Goal: Task Accomplishment & Management: Complete application form

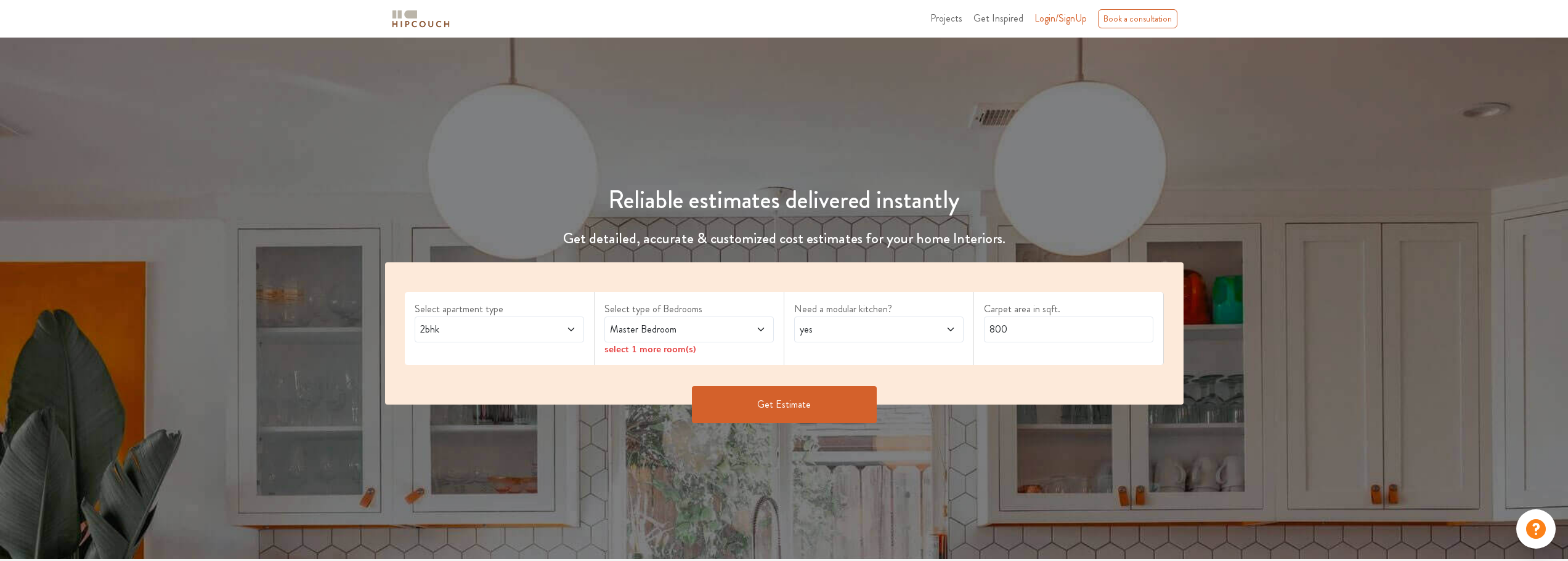
click at [520, 324] on span "2bhk" at bounding box center [476, 329] width 119 height 15
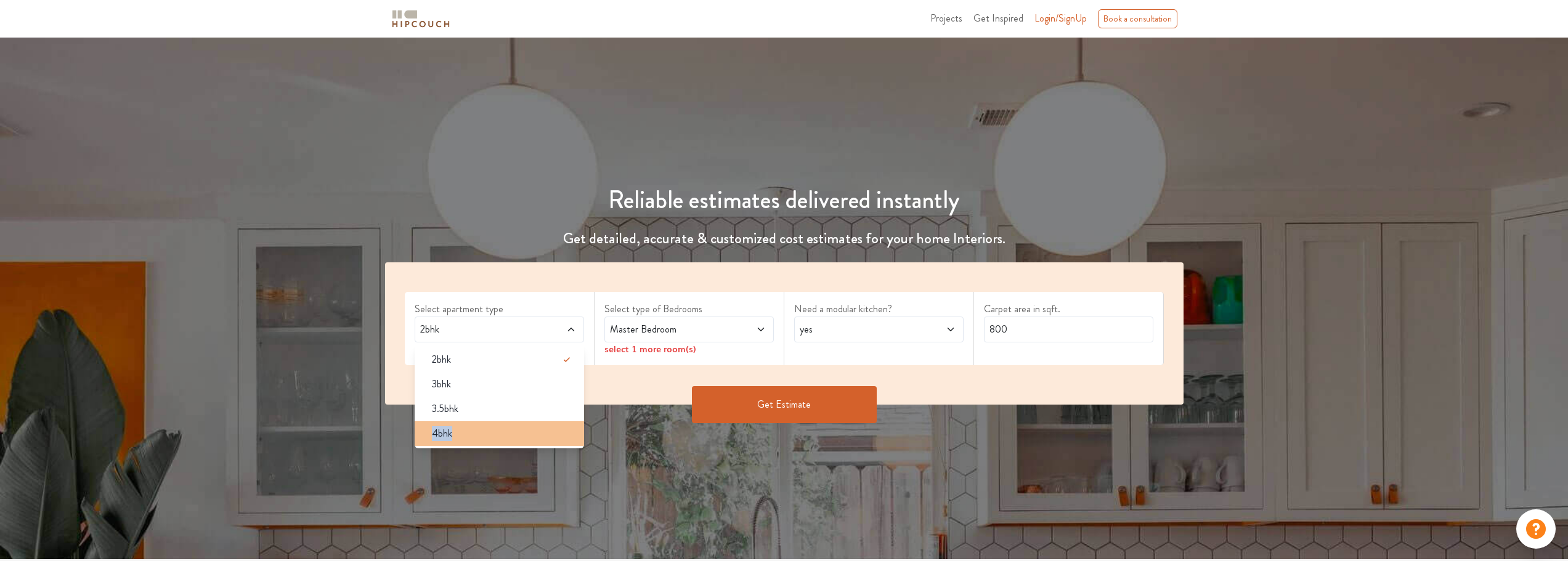
drag, startPoint x: 496, startPoint y: 415, endPoint x: 478, endPoint y: 438, distance: 29.2
click at [478, 440] on ul "2bhk 3bhk 3.5bhk 4bhk" at bounding box center [500, 397] width 170 height 103
click at [478, 437] on div "4bhk" at bounding box center [503, 433] width 162 height 15
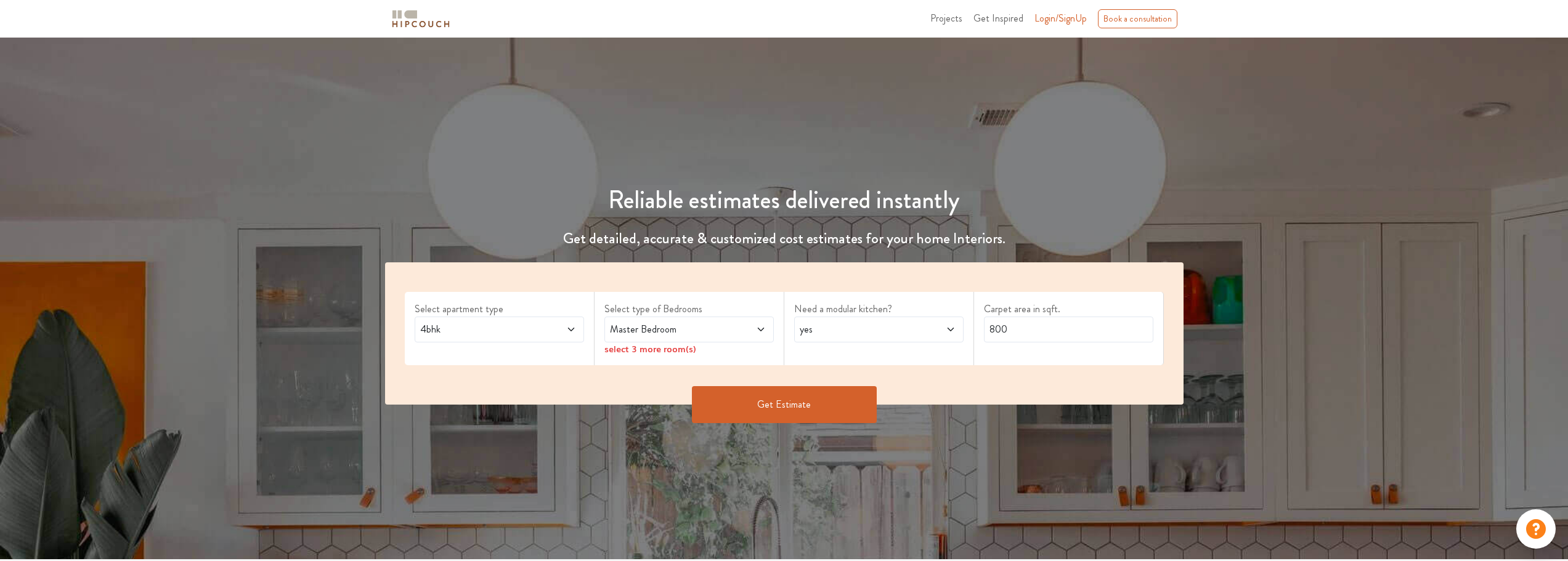
click at [640, 322] on span "Master Bedroom" at bounding box center [667, 329] width 119 height 15
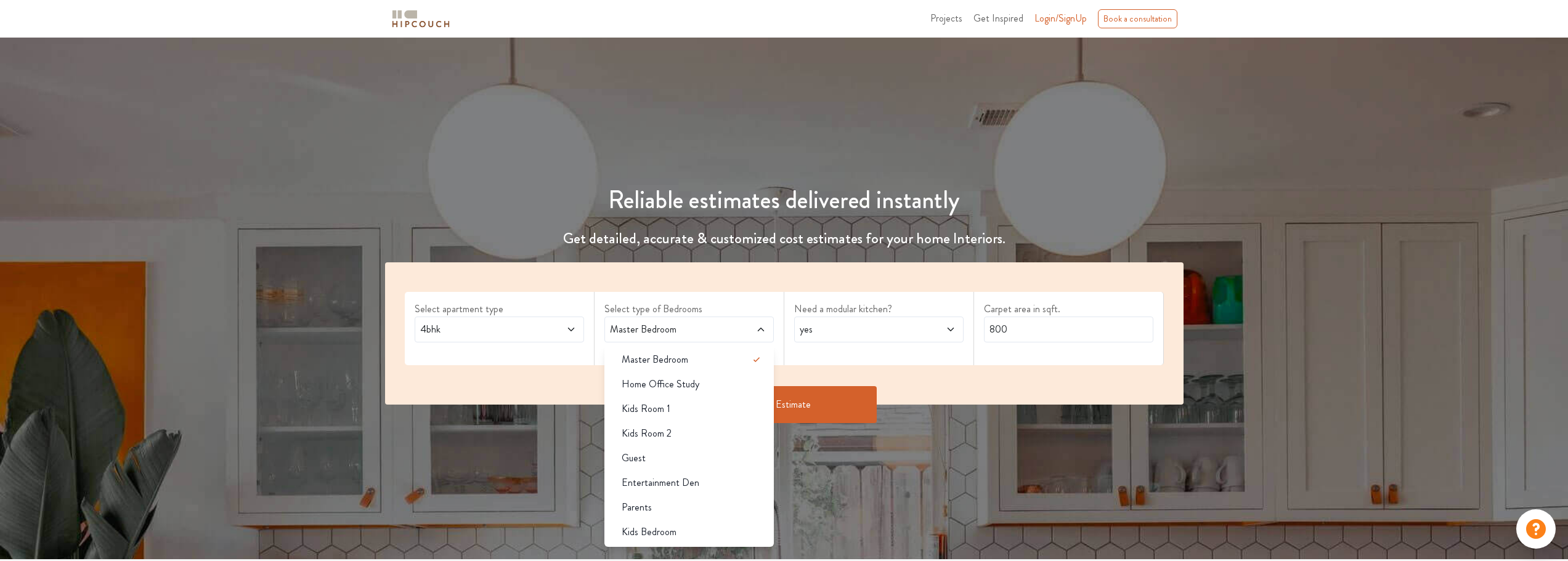
click at [537, 422] on div "Get Estimate" at bounding box center [784, 405] width 813 height 37
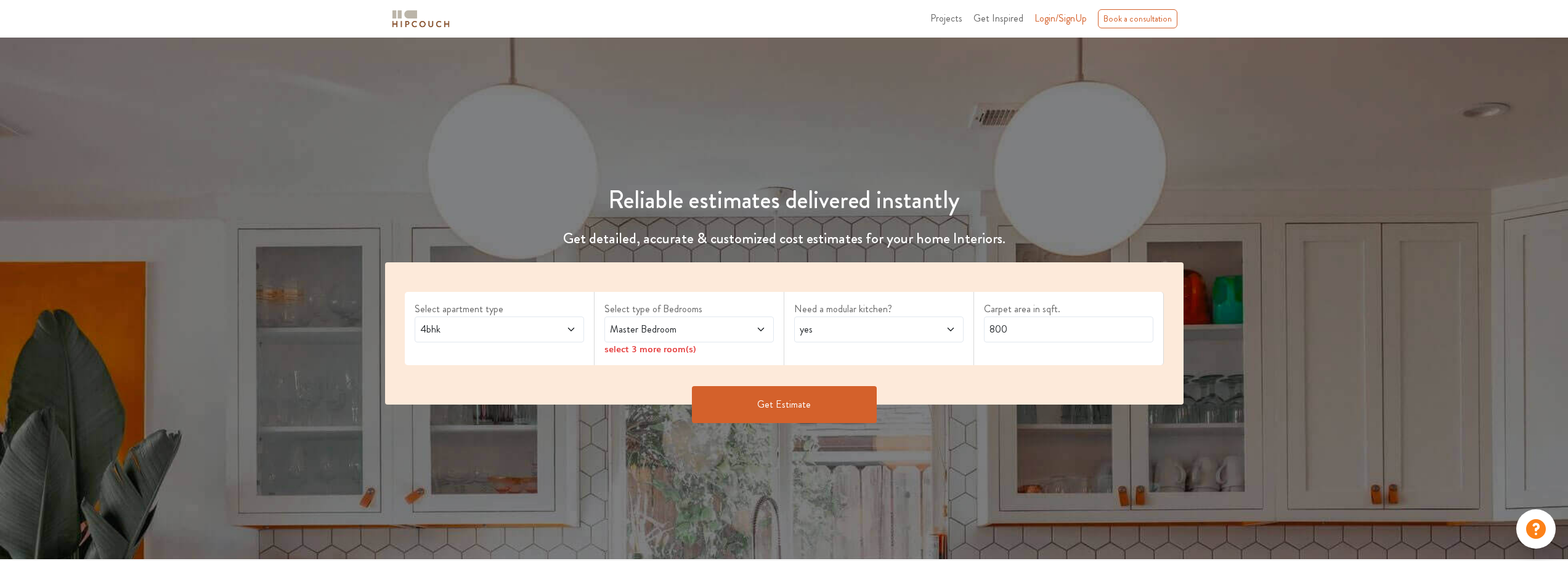
click at [665, 335] on span "Master Bedroom" at bounding box center [667, 329] width 119 height 15
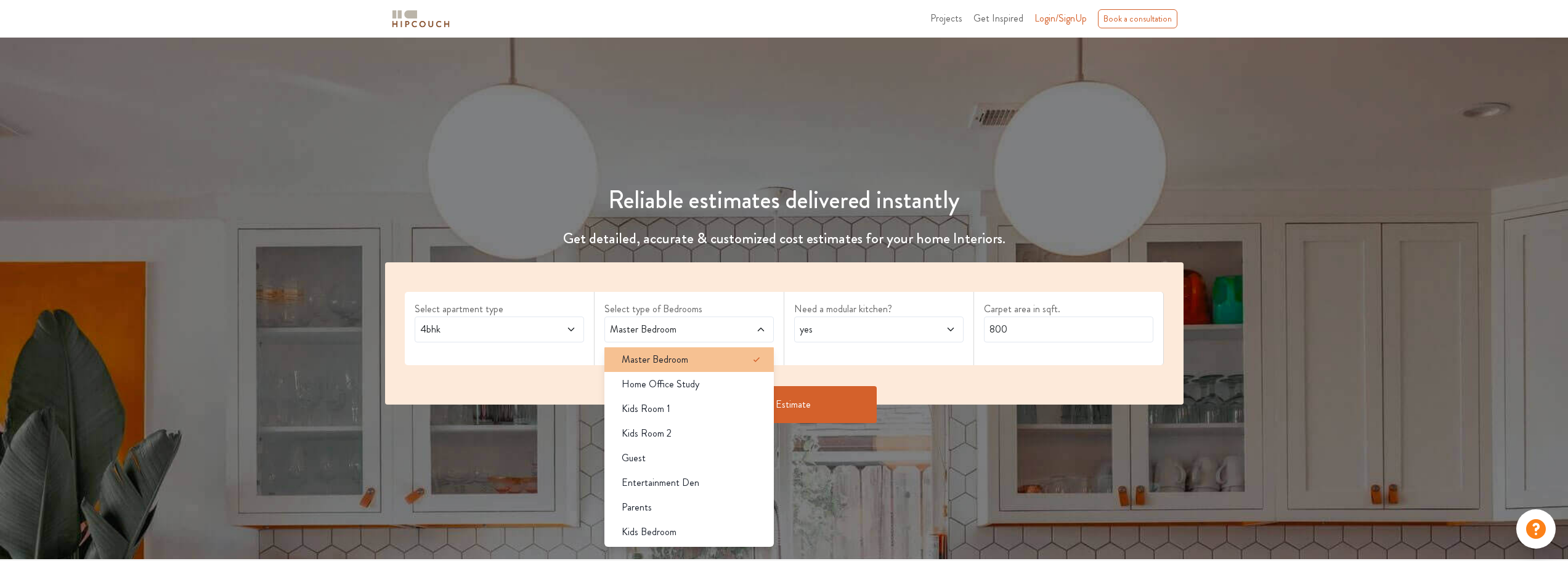
click at [686, 364] on span "Master Bedroom" at bounding box center [655, 360] width 66 height 15
click at [697, 385] on span "Home Office Study" at bounding box center [660, 384] width 78 height 15
click at [695, 388] on span "Home Office Study" at bounding box center [660, 384] width 78 height 15
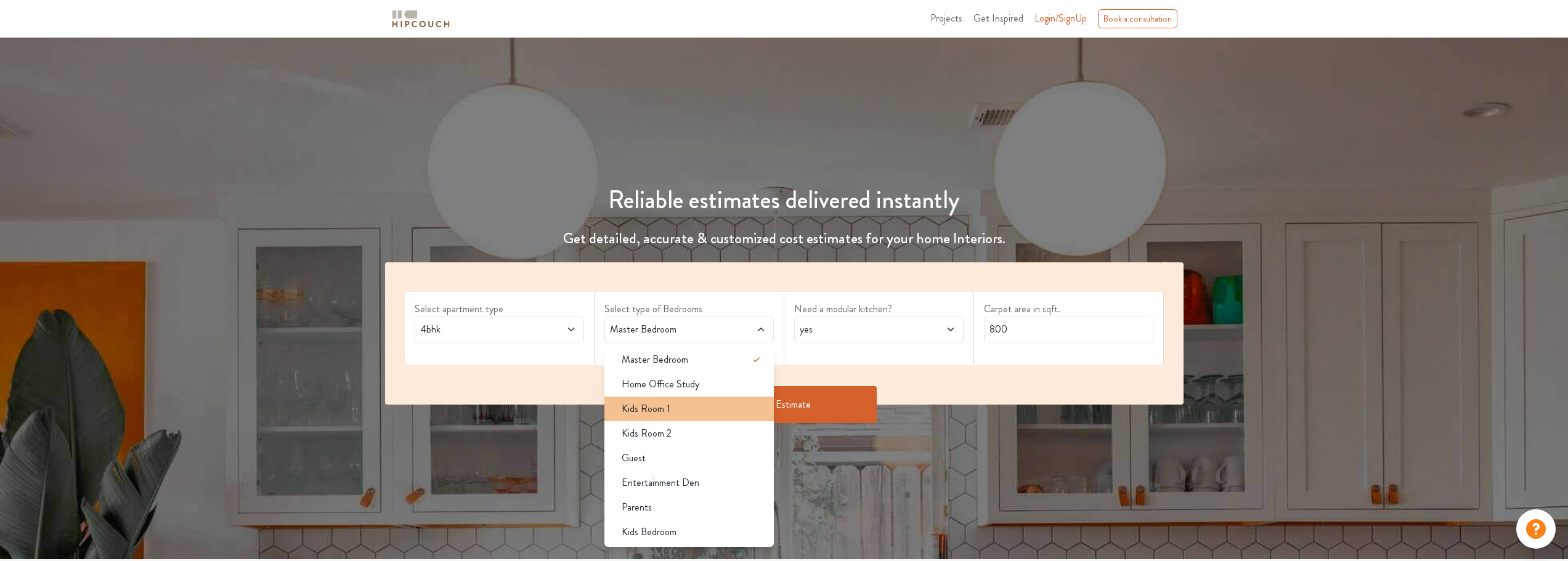
click at [693, 401] on div "Kids Room 1" at bounding box center [693, 409] width 162 height 15
click at [691, 408] on div "Kids Room 1" at bounding box center [693, 409] width 162 height 15
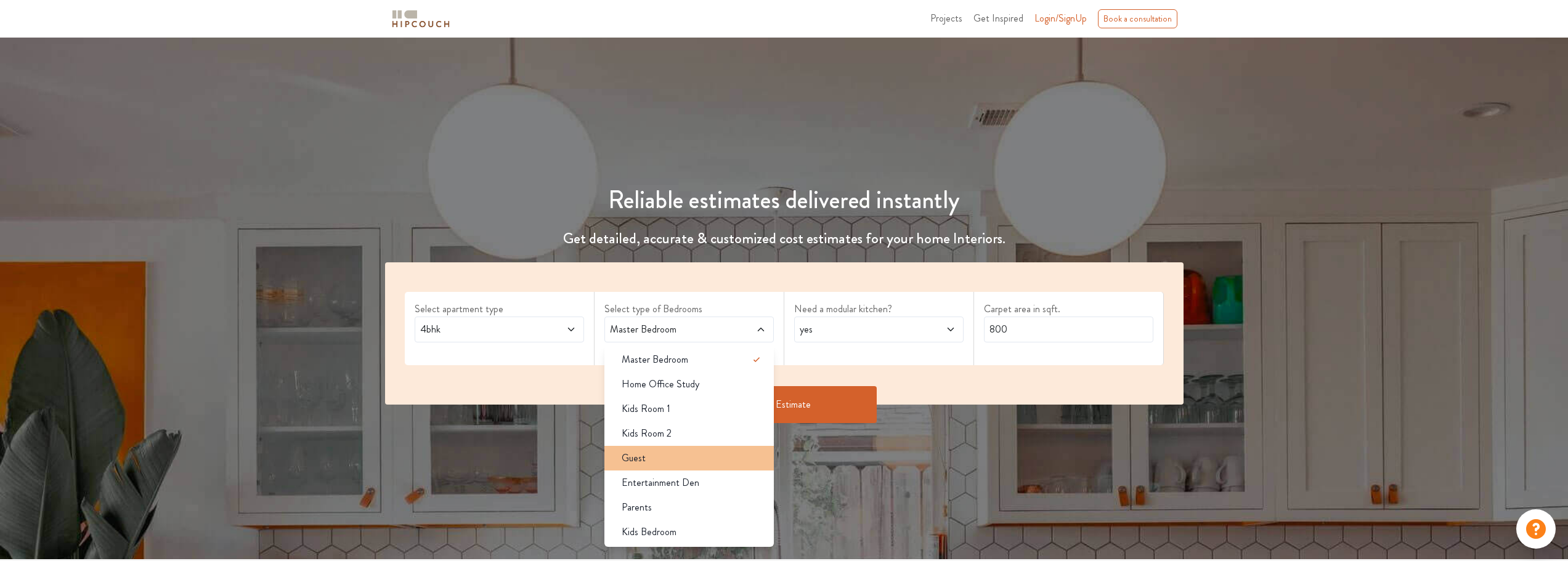
click at [677, 466] on li "Guest" at bounding box center [689, 458] width 170 height 25
click at [673, 486] on span "Entertainment Den" at bounding box center [660, 483] width 78 height 15
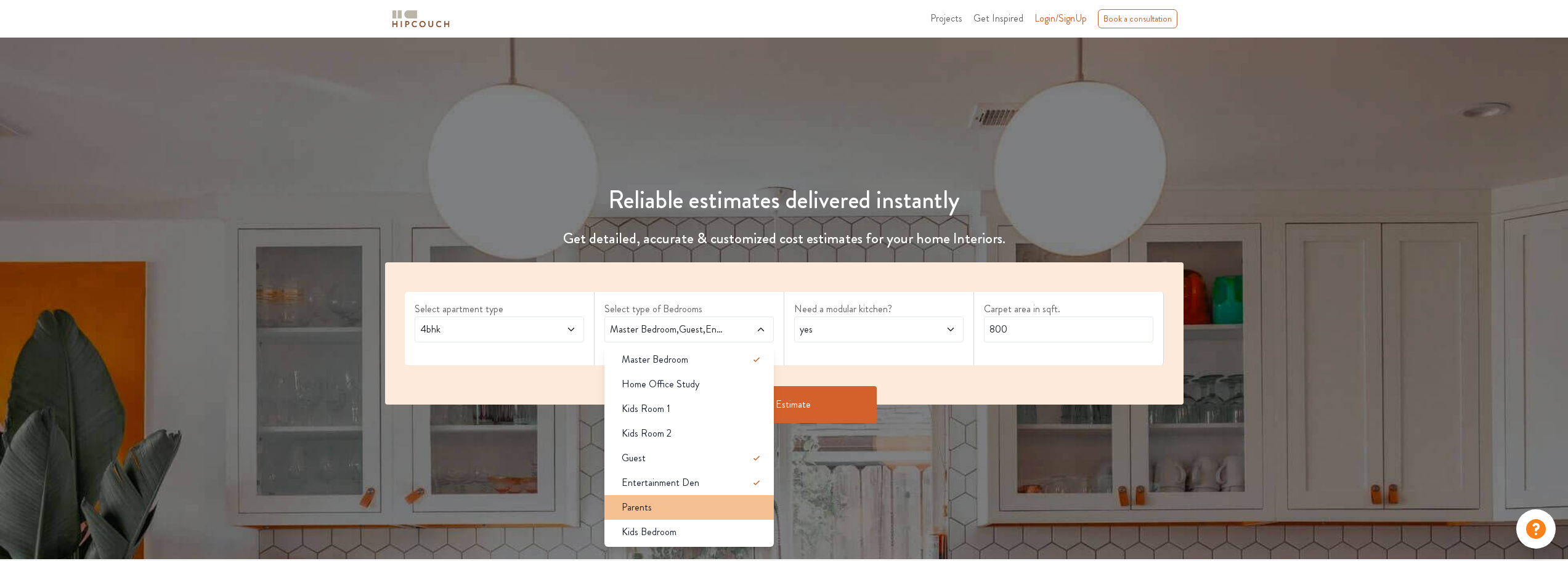
click at [669, 509] on div "Parents" at bounding box center [693, 507] width 162 height 15
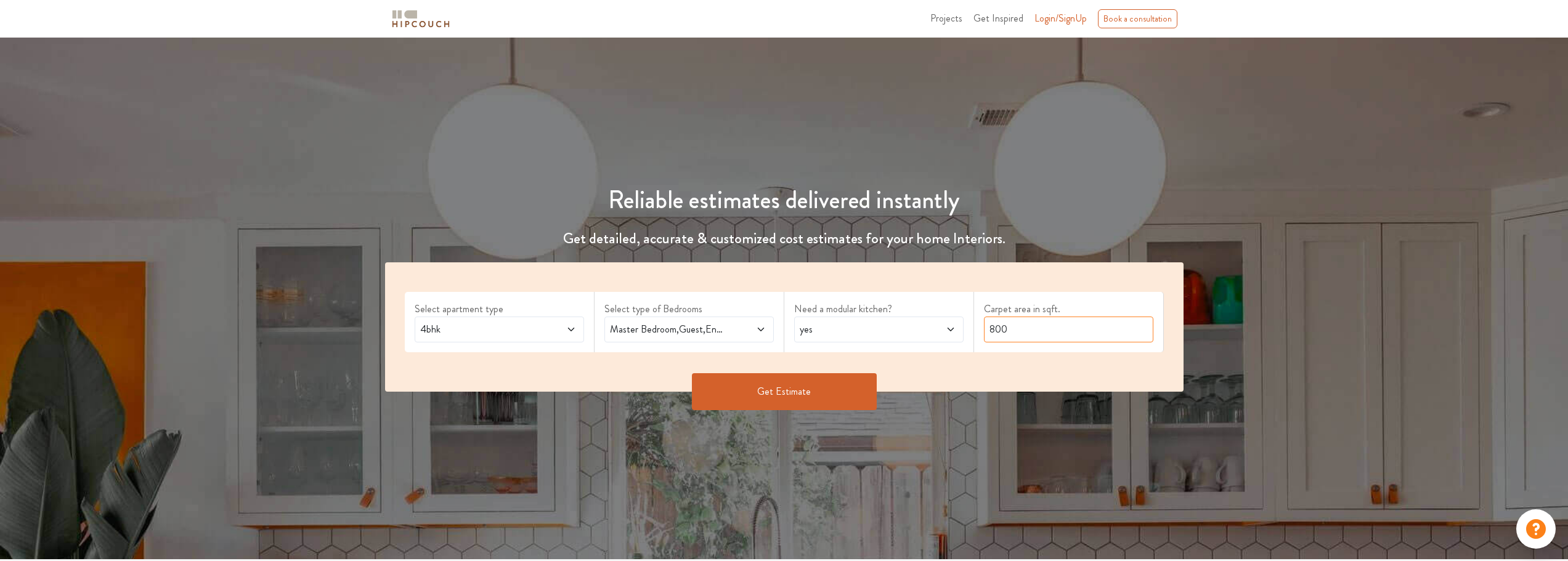
click at [1032, 332] on input "800" at bounding box center [1069, 329] width 170 height 26
type input "2800"
click at [858, 411] on div "Get Estimate" at bounding box center [784, 410] width 813 height 37
click at [844, 399] on button "Get Estimate" at bounding box center [784, 391] width 185 height 37
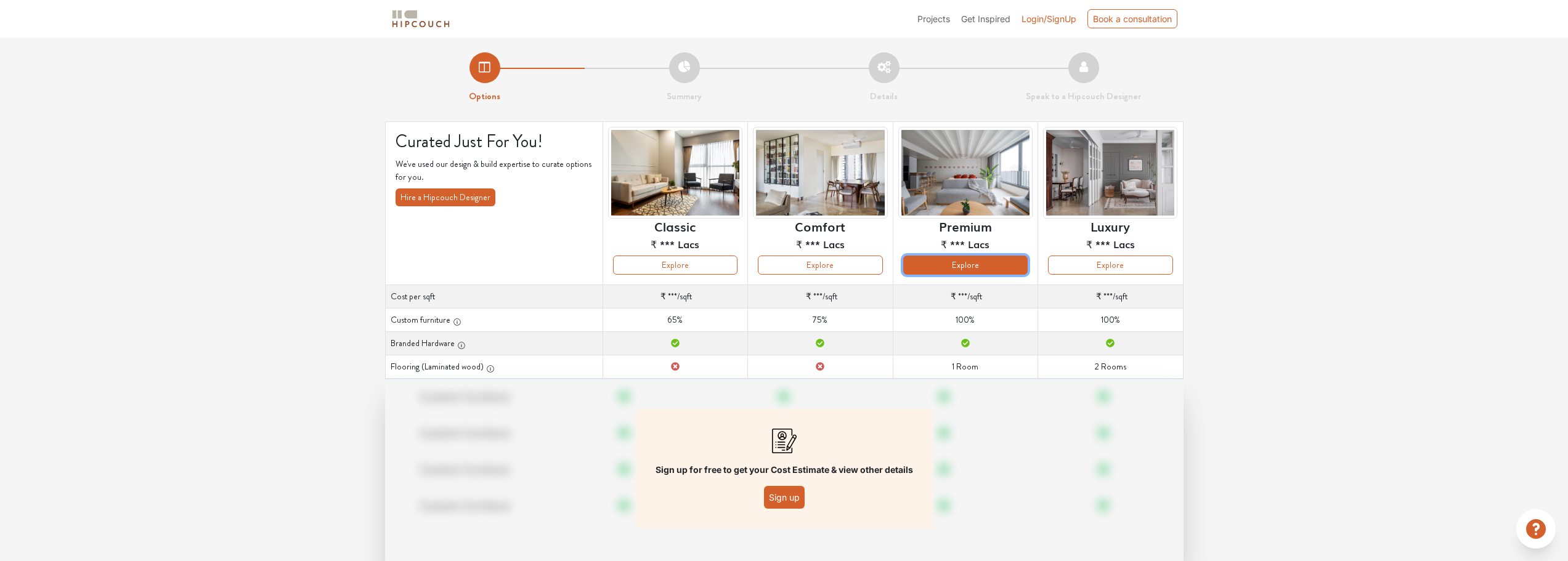
click at [957, 272] on button "Explore" at bounding box center [966, 265] width 125 height 19
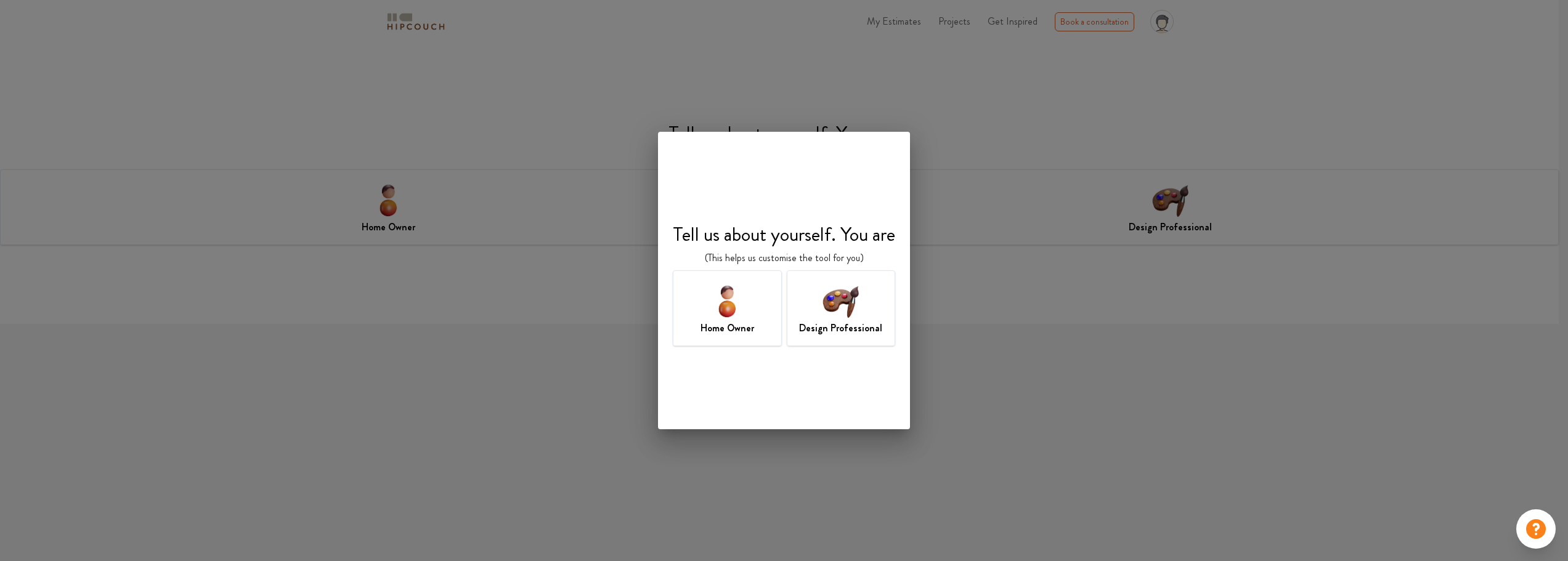
click at [810, 303] on div "Design Professional" at bounding box center [841, 308] width 109 height 76
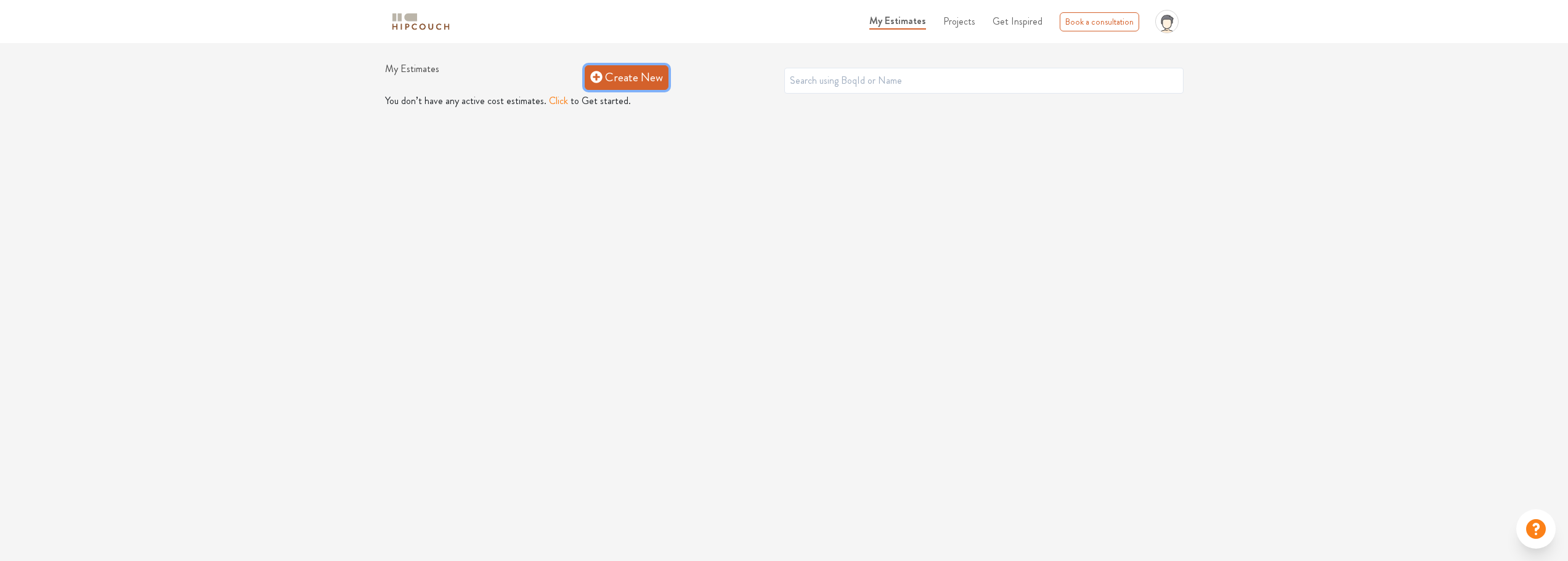
click at [604, 83] on link "Create New" at bounding box center [626, 77] width 84 height 25
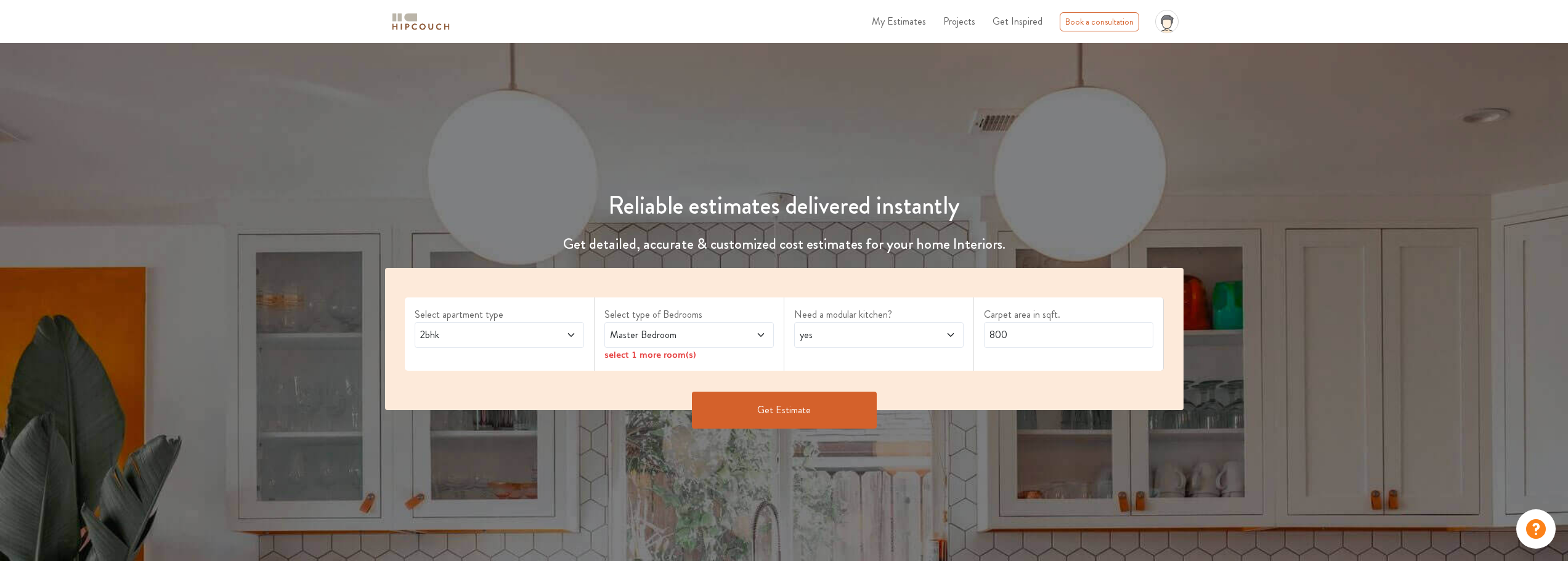
click at [490, 340] on span "2bhk" at bounding box center [476, 335] width 119 height 15
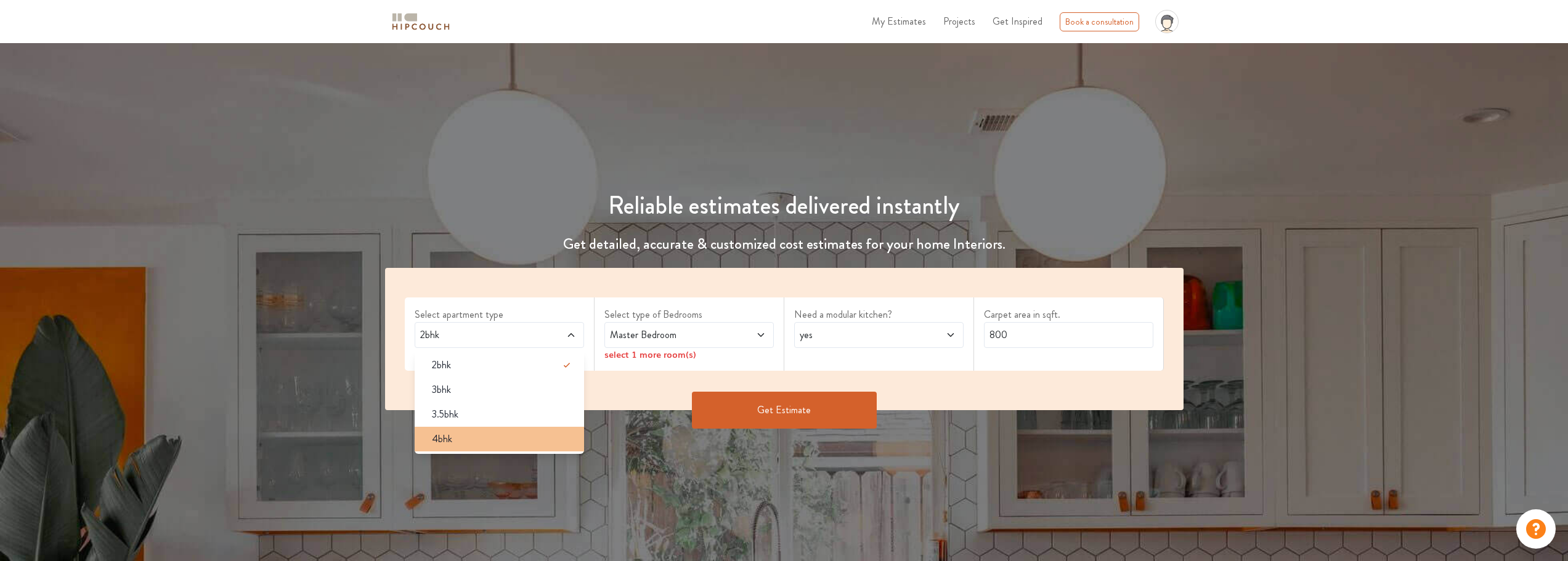
click at [487, 438] on div "4bhk" at bounding box center [503, 439] width 162 height 15
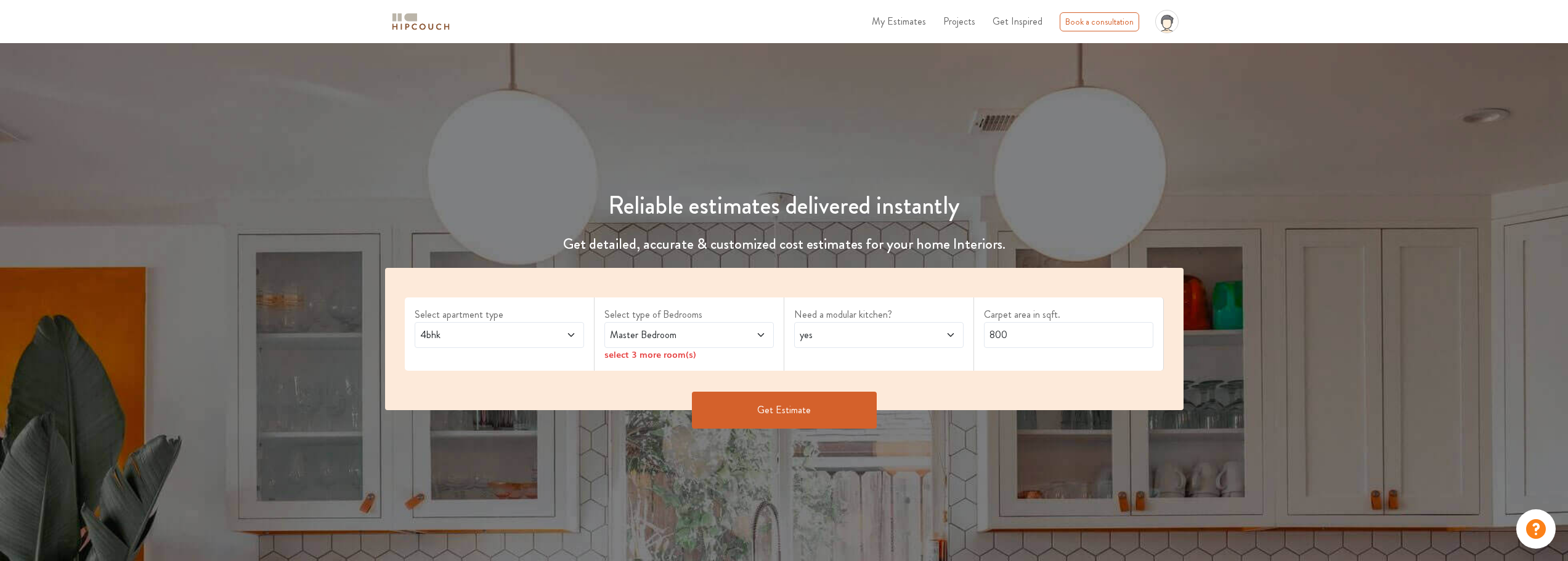
click at [618, 336] on span "Master Bedroom" at bounding box center [667, 335] width 119 height 15
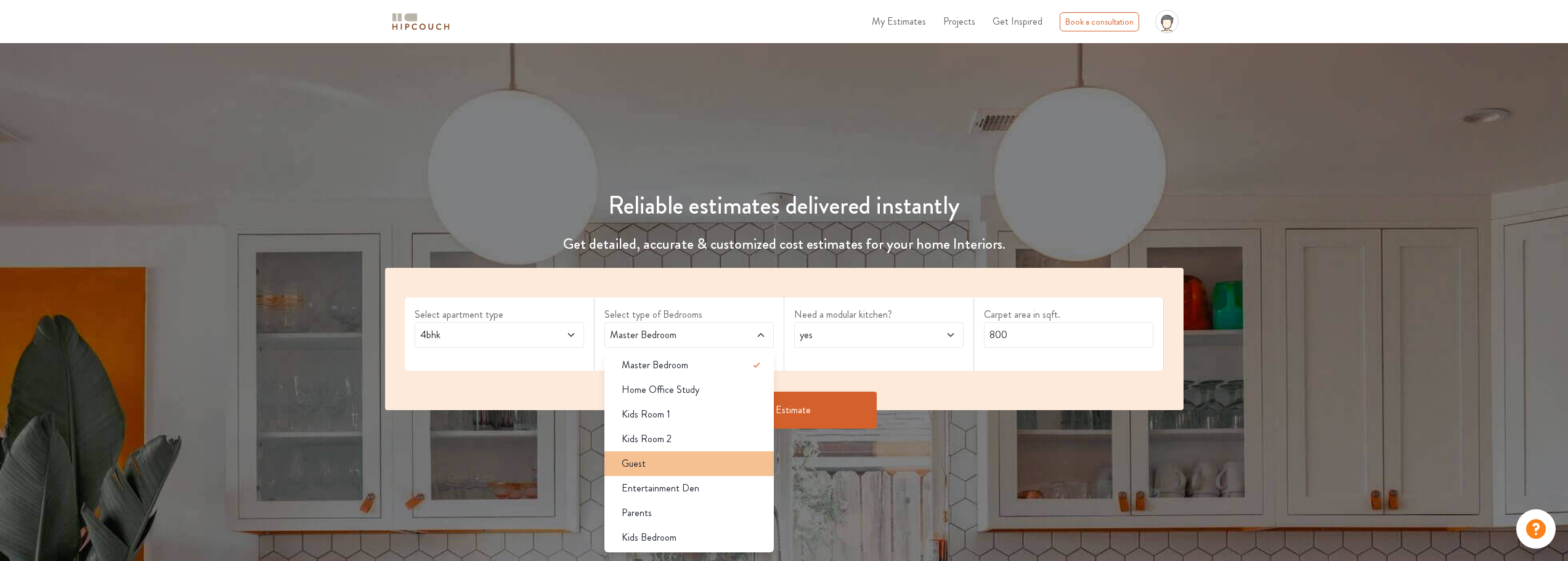
click at [670, 466] on div "Guest" at bounding box center [693, 464] width 162 height 15
click at [667, 499] on li "Entertainment Den" at bounding box center [689, 488] width 170 height 25
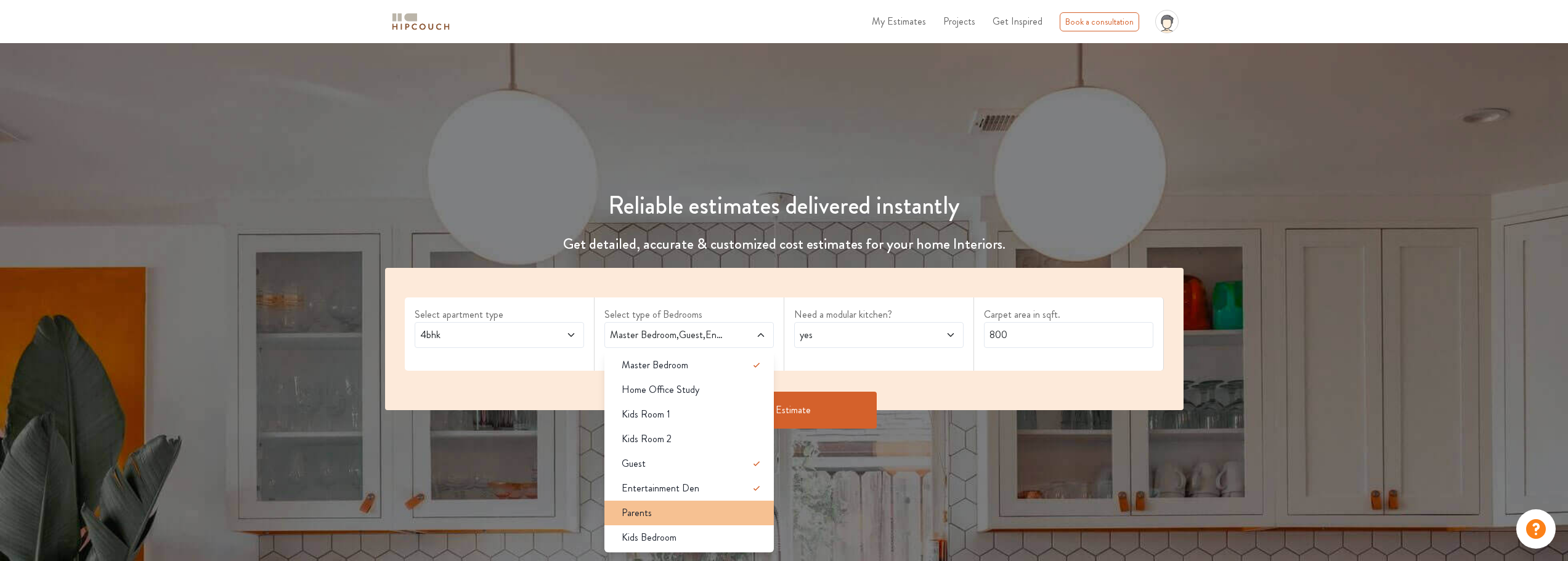
click at [663, 516] on div "Parents" at bounding box center [693, 513] width 162 height 15
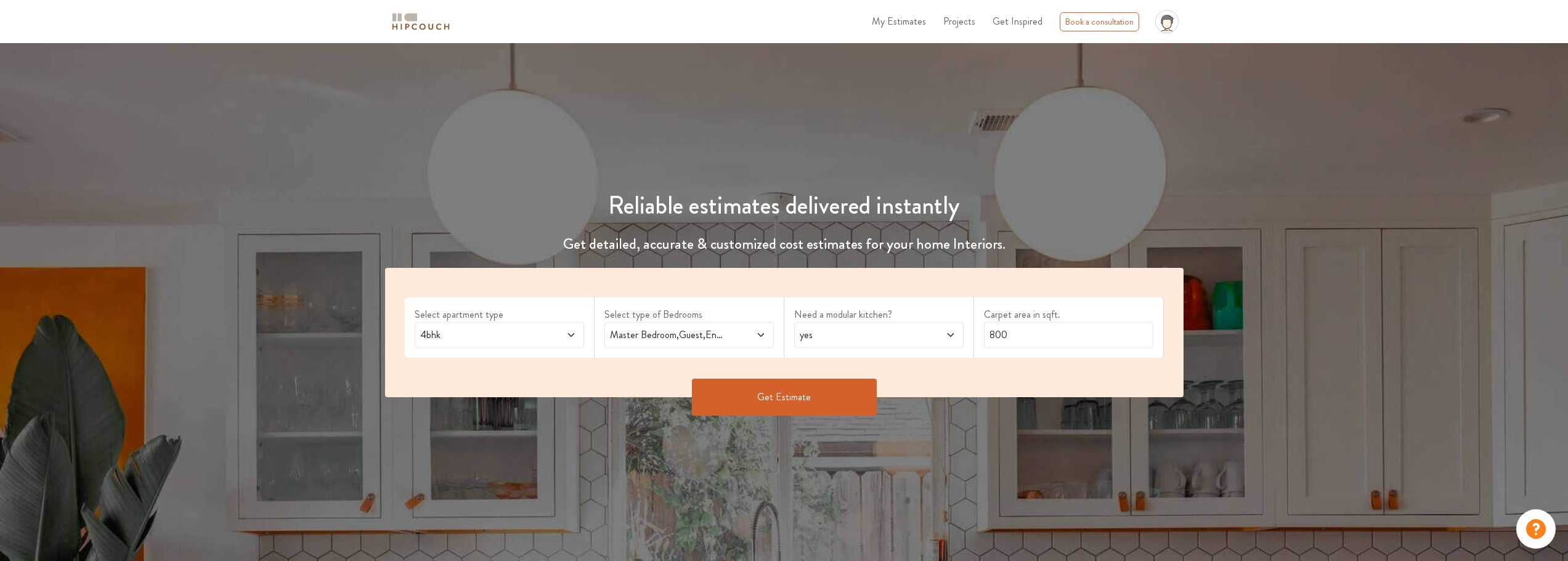
click at [817, 332] on span "yes" at bounding box center [856, 335] width 119 height 15
click at [750, 389] on button "Get Estimate" at bounding box center [784, 397] width 185 height 37
